Goal: Task Accomplishment & Management: Manage account settings

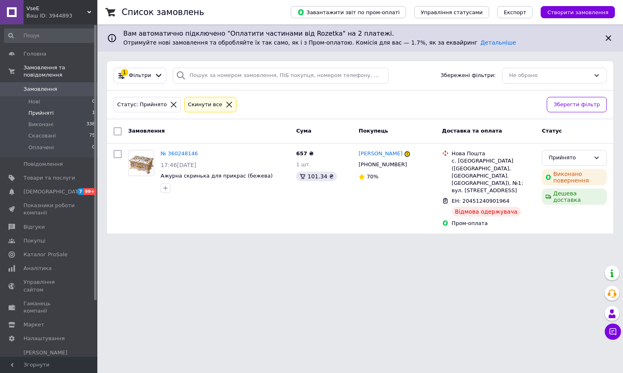
click at [48, 109] on span "Прийняті" at bounding box center [40, 112] width 25 height 7
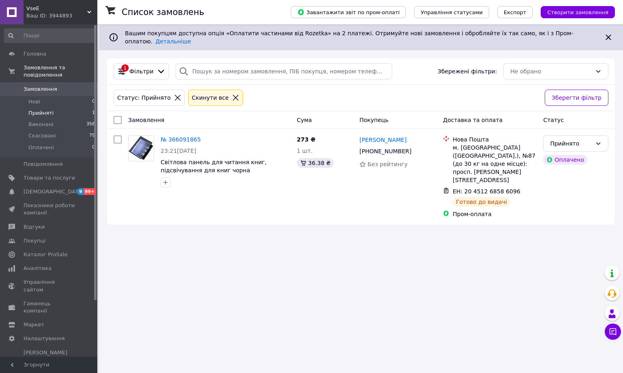
drag, startPoint x: 51, startPoint y: 82, endPoint x: 116, endPoint y: 62, distance: 68.4
click at [51, 86] on span "Замовлення" at bounding box center [41, 89] width 34 height 7
